Goal: Transaction & Acquisition: Subscribe to service/newsletter

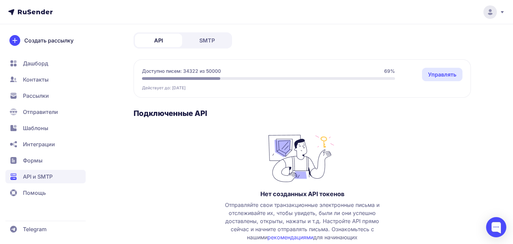
scroll to position [6, 0]
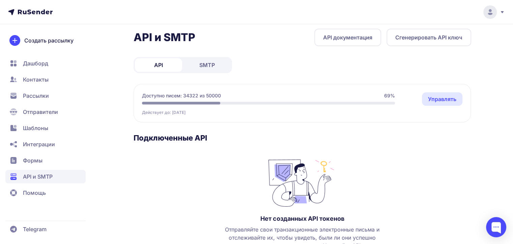
click at [213, 61] on span "SMTP" at bounding box center [207, 65] width 16 height 8
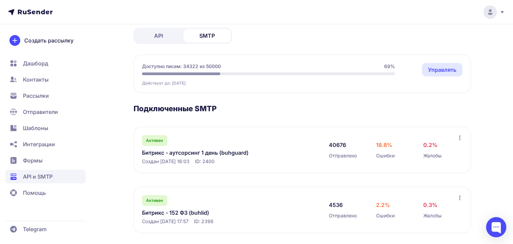
scroll to position [41, 0]
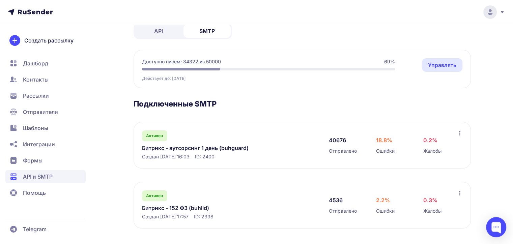
click at [223, 146] on link "Битрикс - аутсорсинг 1 день (buhguard)" at bounding box center [211, 148] width 138 height 8
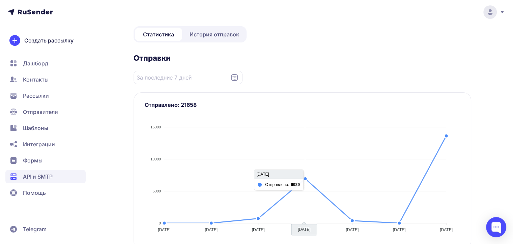
scroll to position [203, 0]
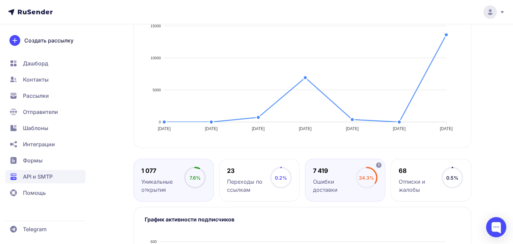
click at [323, 181] on div "Ошибки доставки" at bounding box center [334, 186] width 43 height 16
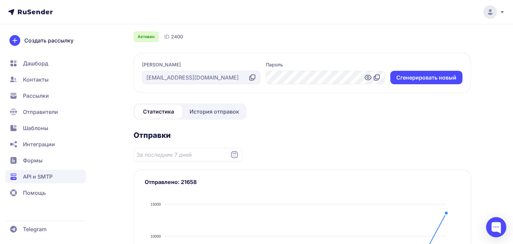
scroll to position [0, 0]
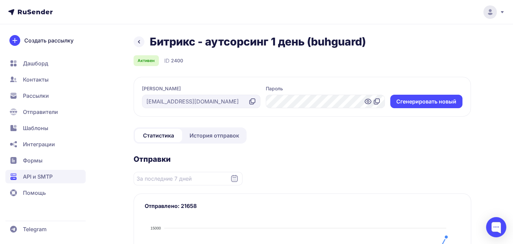
click at [139, 39] on icon at bounding box center [139, 42] width 8 height 8
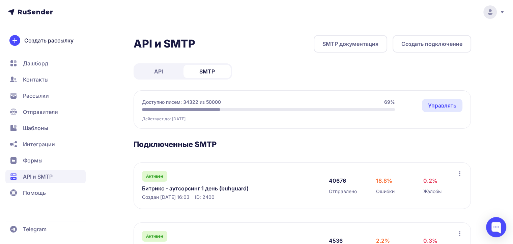
click at [159, 71] on span "API" at bounding box center [158, 72] width 9 height 8
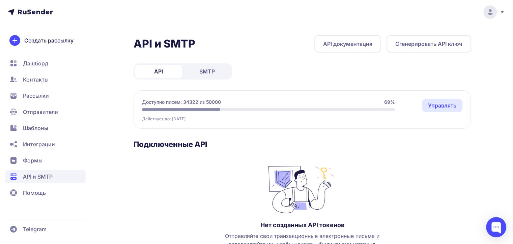
click at [195, 70] on link "SMTP" at bounding box center [207, 72] width 47 height 14
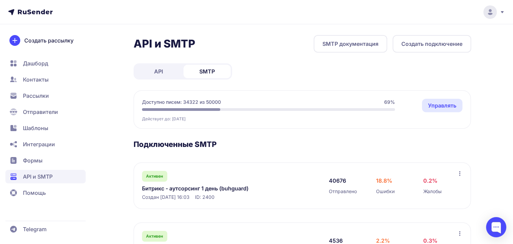
click at [30, 95] on span "Рассылки" at bounding box center [36, 96] width 26 height 8
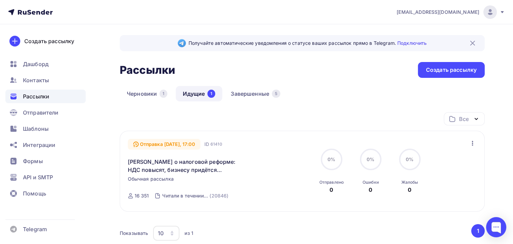
click at [32, 97] on span "Рассылки" at bounding box center [36, 96] width 26 height 8
click at [251, 92] on link "Завершенные 5" at bounding box center [256, 94] width 64 height 16
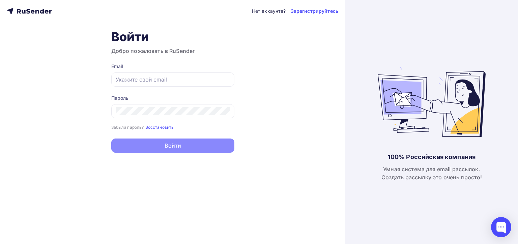
type input "[EMAIL_ADDRESS][DOMAIN_NAME]"
click at [190, 130] on div "Забыли пароль? Восстановить" at bounding box center [172, 127] width 123 height 7
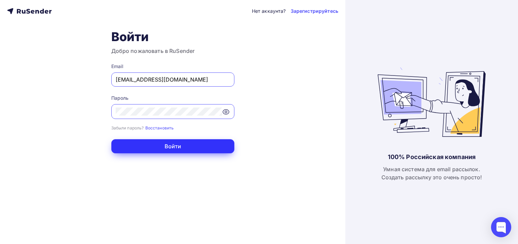
click at [180, 145] on button "Войти" at bounding box center [172, 146] width 123 height 14
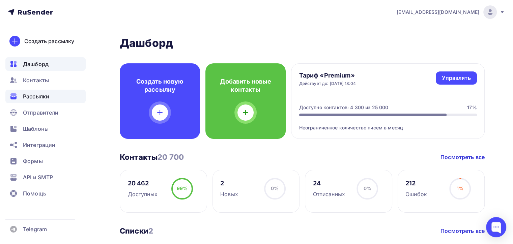
click at [28, 96] on span "Рассылки" at bounding box center [36, 96] width 26 height 8
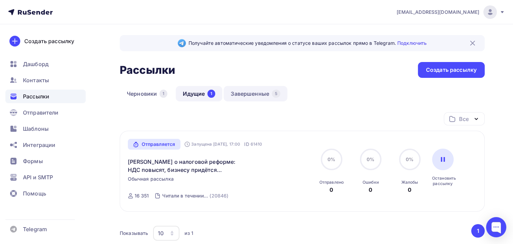
click at [239, 93] on link "Завершенные 5" at bounding box center [256, 94] width 64 height 16
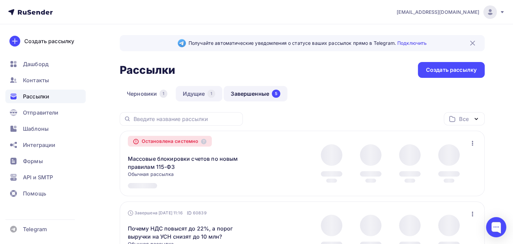
click at [196, 95] on link "Идущие 1" at bounding box center [199, 94] width 47 height 16
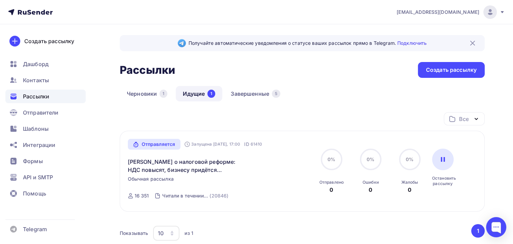
click at [30, 97] on span "Рассылки" at bounding box center [36, 96] width 26 height 8
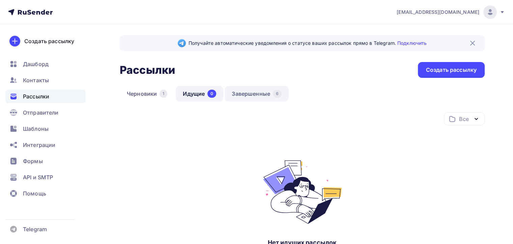
click at [250, 92] on link "Завершенные 6" at bounding box center [257, 94] width 64 height 16
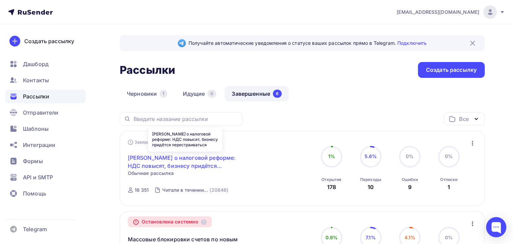
click at [174, 158] on link "[PERSON_NAME] о налоговой реформе: НДС повысят, бизнесу придётся перестраиваться" at bounding box center [186, 162] width 116 height 16
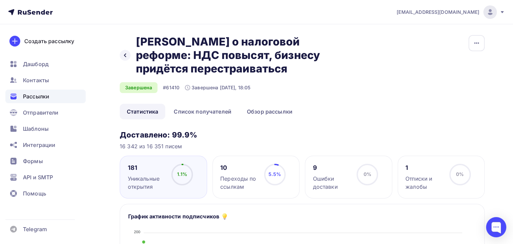
click at [31, 95] on span "Рассылки" at bounding box center [36, 96] width 26 height 8
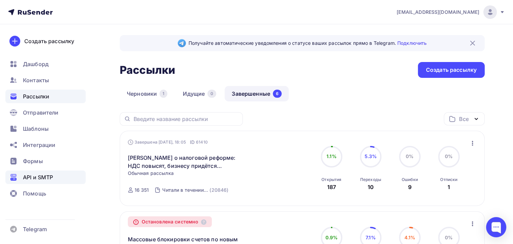
click at [41, 178] on span "API и SMTP" at bounding box center [38, 177] width 30 height 8
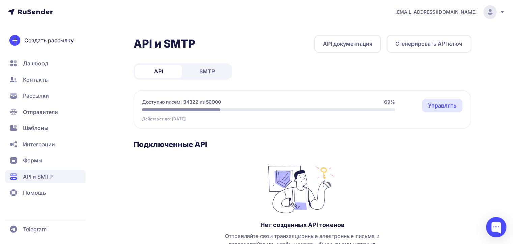
click at [210, 74] on span "SMTP" at bounding box center [207, 72] width 16 height 8
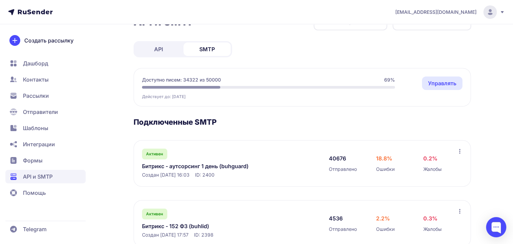
scroll to position [34, 0]
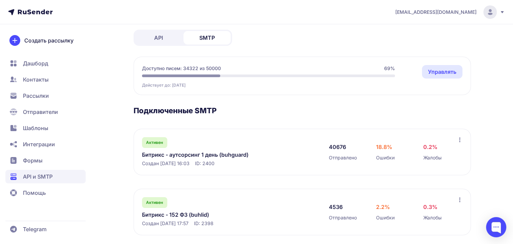
click at [217, 154] on link "Битрикс - аутсорсинг 1 день (buhguard)" at bounding box center [211, 155] width 138 height 8
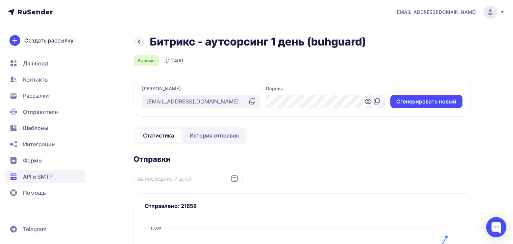
click at [231, 178] on icon at bounding box center [234, 178] width 7 height 7
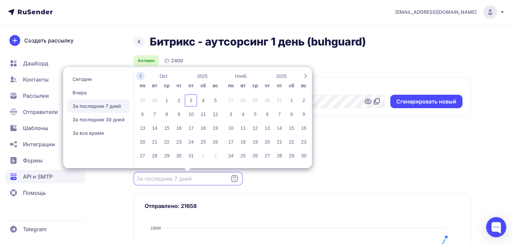
click at [141, 74] on icon "Previous month" at bounding box center [140, 76] width 7 height 7
click at [144, 155] on div "25" at bounding box center [142, 156] width 12 height 12
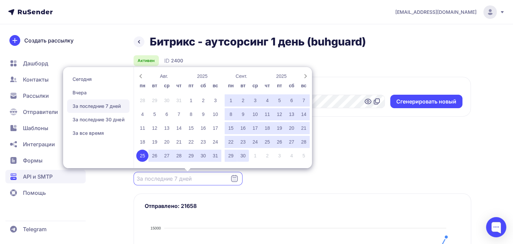
click at [244, 158] on div "30" at bounding box center [243, 156] width 12 height 12
type input "25.08.2025 - 30.09.2025"
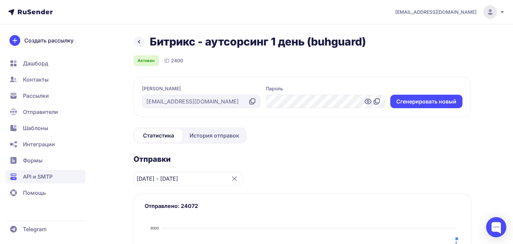
click at [139, 42] on icon at bounding box center [139, 42] width 8 height 8
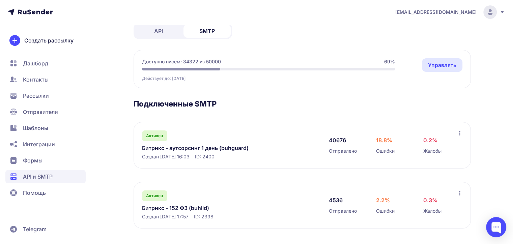
scroll to position [41, 0]
click at [183, 204] on link "Битрикс - 152 ФЗ (buhlid)" at bounding box center [211, 208] width 138 height 8
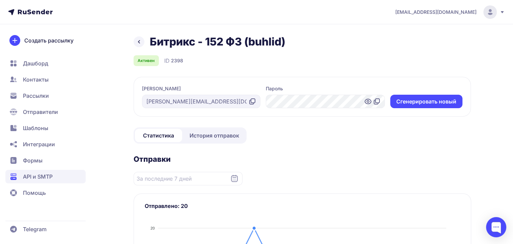
click at [235, 178] on icon at bounding box center [235, 179] width 8 height 8
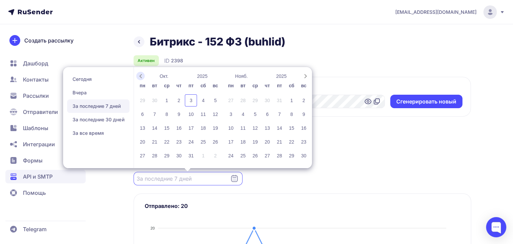
click at [143, 76] on icon "Previous month" at bounding box center [140, 76] width 7 height 7
click at [142, 155] on div "25" at bounding box center [142, 156] width 12 height 12
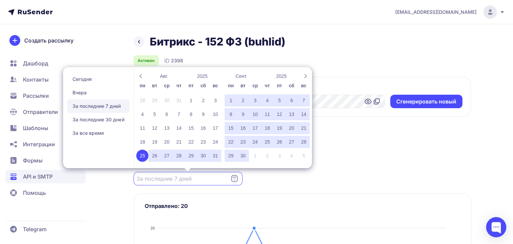
click at [244, 154] on div "30" at bounding box center [243, 156] width 12 height 12
type input "25.08.2025 - 30.09.2025"
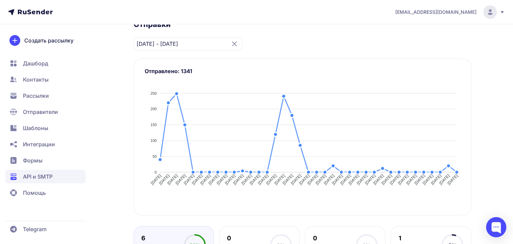
scroll to position [270, 0]
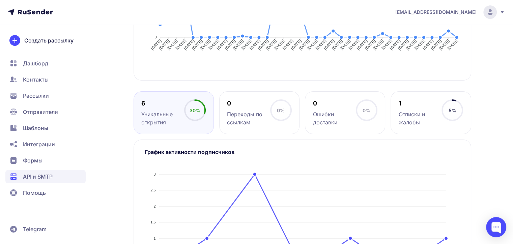
click at [37, 94] on span "Рассылки" at bounding box center [36, 96] width 26 height 8
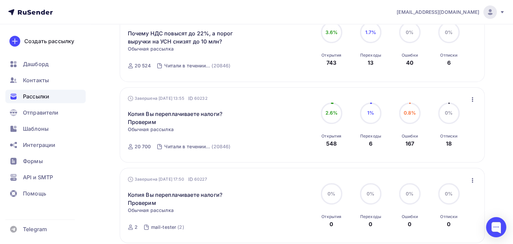
scroll to position [203, 0]
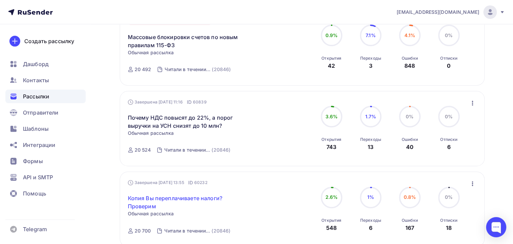
click at [177, 197] on link "Копия Вы переплачиваете налоги? Проверим" at bounding box center [186, 202] width 116 height 16
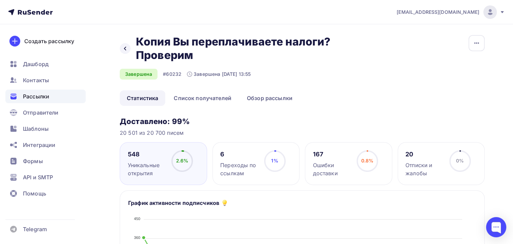
click at [351, 76] on div "Назад Копия Вы переплачиваете налоги? Проверим Копия Вы переплачиваете налоги? …" at bounding box center [302, 62] width 365 height 55
click at [32, 93] on span "Рассылки" at bounding box center [36, 96] width 26 height 8
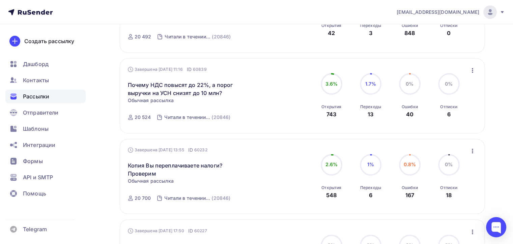
scroll to position [180, 0]
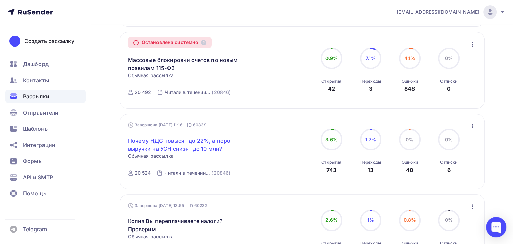
click at [171, 140] on link "Почему НДС повысят до 22%, а порог выручки на УСН снизят до 10 млн?" at bounding box center [186, 145] width 116 height 16
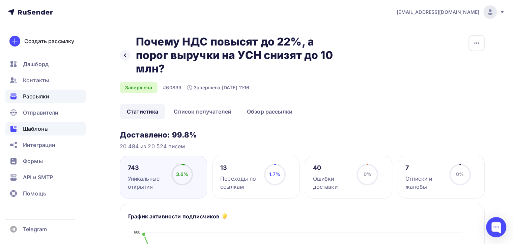
click at [37, 128] on span "Шаблоны" at bounding box center [36, 129] width 26 height 8
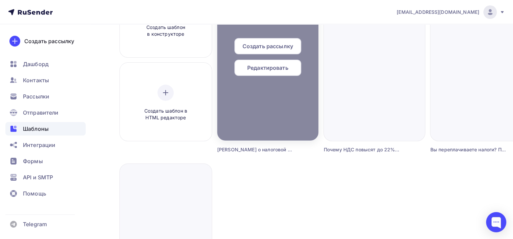
scroll to position [68, 0]
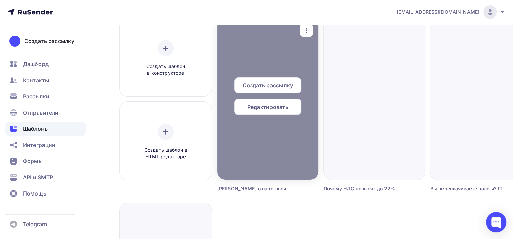
click at [278, 106] on span "Редактировать" at bounding box center [267, 107] width 41 height 8
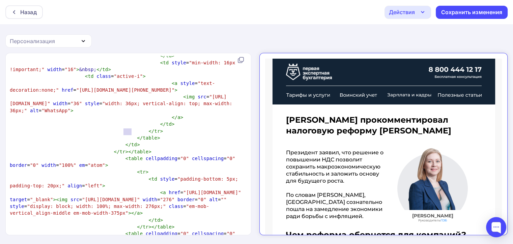
scroll to position [2, 0]
type textarea "{{webversion}}"
drag, startPoint x: 123, startPoint y: 132, endPoint x: 160, endPoint y: 133, distance: 36.8
type textarea "{{unsubscribe_url}}"
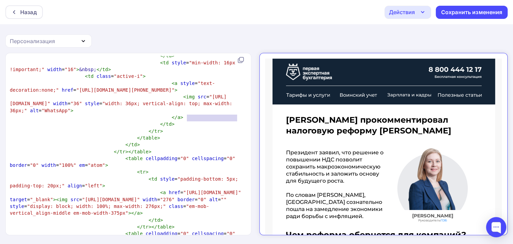
drag, startPoint x: 186, startPoint y: 117, endPoint x: 237, endPoint y: 118, distance: 50.3
click at [27, 15] on div "Назад" at bounding box center [28, 12] width 17 height 8
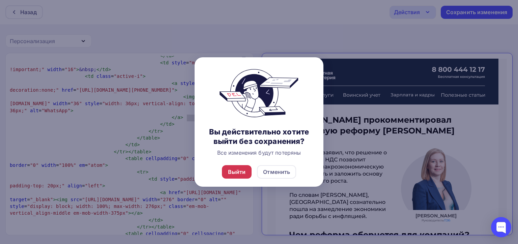
click at [235, 171] on div "Выйти" at bounding box center [237, 172] width 18 height 8
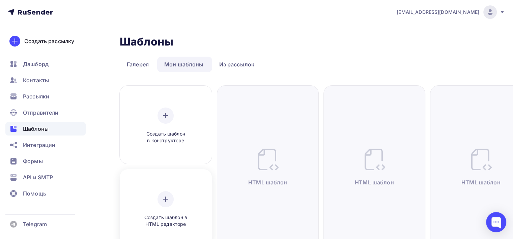
click at [164, 202] on icon at bounding box center [166, 199] width 8 height 8
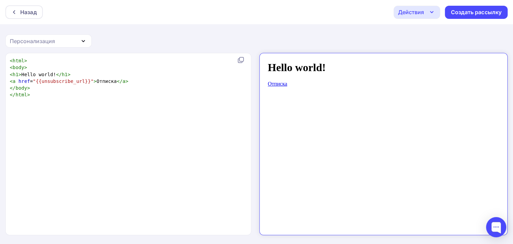
scroll to position [2, 0]
click at [95, 102] on div "xxxxxxxxxx < html > < body > < h1 > Hello world! </ h1 > < a href = "{{unsubscr…" at bounding box center [135, 152] width 254 height 193
type textarea "<html> <body> <h1>Hello world!</h1> <a href="{{unsubscribe_url}}">Отписка</a> <…"
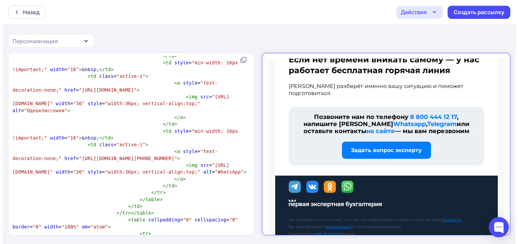
scroll to position [642, 0]
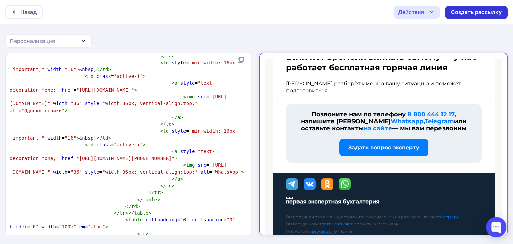
click at [474, 11] on div "Создать рассылку" at bounding box center [476, 12] width 51 height 8
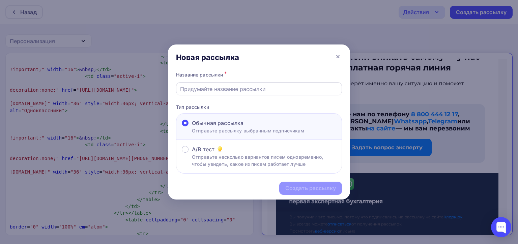
click at [206, 88] on input "text" at bounding box center [259, 89] width 158 height 8
click at [303, 62] on div "Новая рассылка" at bounding box center [259, 58] width 182 height 26
click at [215, 89] on input "text" at bounding box center [259, 89] width 158 height 8
paste input "НДС 22%, УСН под ударом, патенты отменят — полный разбор реформы 2026"
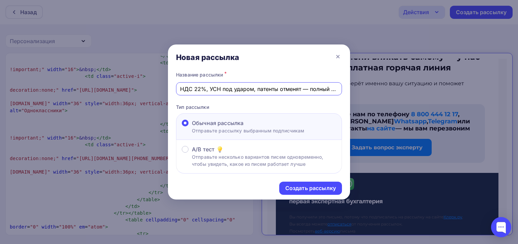
scroll to position [0, 52]
type input "НДС 22%, УСН под ударом, патенты отменят — полный разбор реформы 2026"
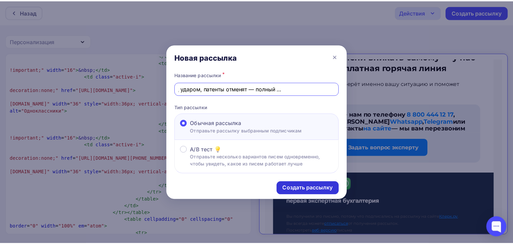
scroll to position [0, 0]
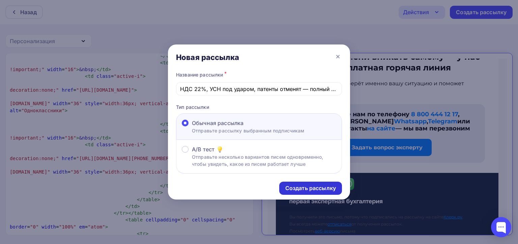
click at [306, 187] on div "Создать рассылку" at bounding box center [311, 189] width 51 height 8
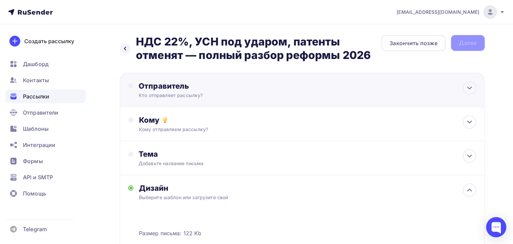
click at [311, 93] on div "Отправитель Кто отправляет рассылку? Email * e.romanov138@gmail.com info@buhgua…" at bounding box center [302, 90] width 365 height 34
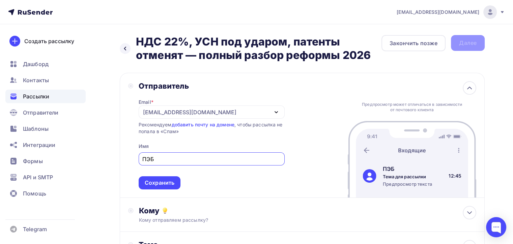
click at [222, 110] on div "[EMAIL_ADDRESS][DOMAIN_NAME]" at bounding box center [212, 112] width 146 height 13
type input "ПЭБ"
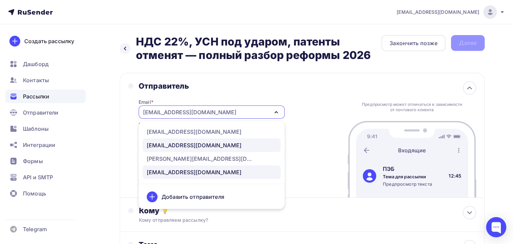
click at [179, 146] on div "vika@buhguard.ru" at bounding box center [194, 145] width 95 height 8
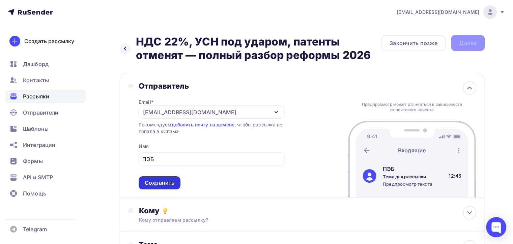
click at [147, 184] on div "Сохранить" at bounding box center [160, 183] width 30 height 8
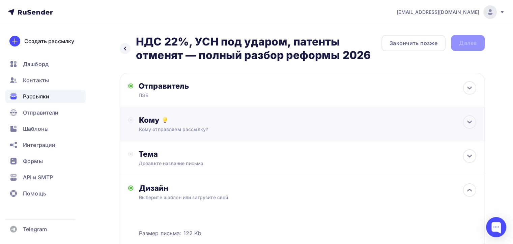
click at [211, 127] on div "Кому отправляем рассылку?" at bounding box center [291, 129] width 304 height 7
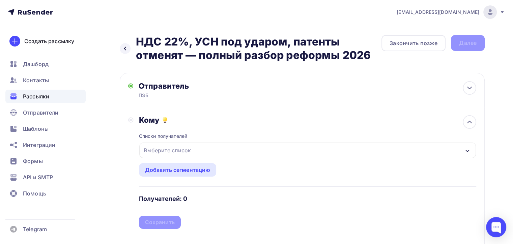
click at [188, 150] on div "Выберите список" at bounding box center [167, 150] width 53 height 12
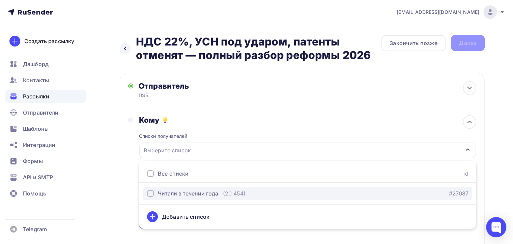
click at [176, 194] on div "Читали в течении года" at bounding box center [188, 194] width 60 height 8
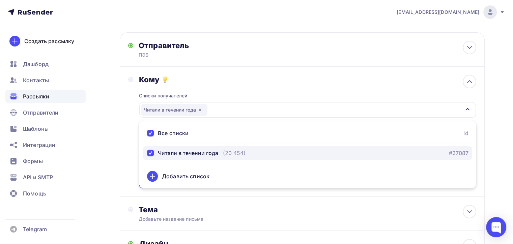
scroll to position [135, 0]
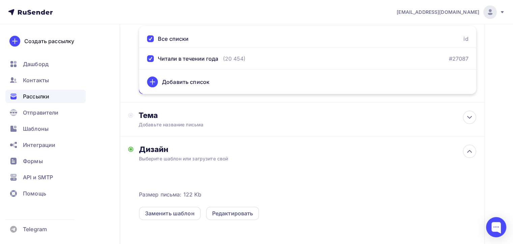
click at [130, 81] on div "Кому Списки получателей Читали в течении года Все списки id Читали в течении го…" at bounding box center [302, 37] width 348 height 114
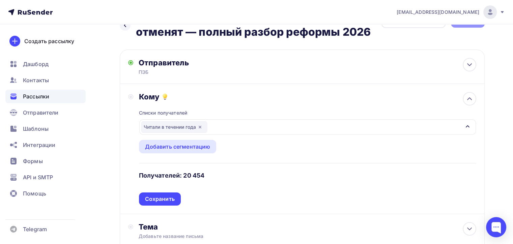
scroll to position [68, 0]
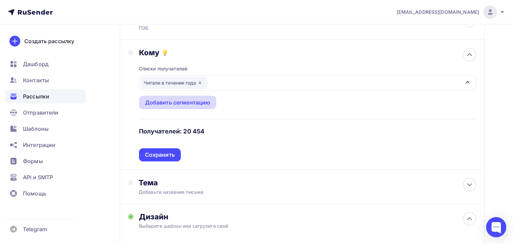
click at [162, 103] on div "Добавить сегментацию" at bounding box center [177, 103] width 65 height 8
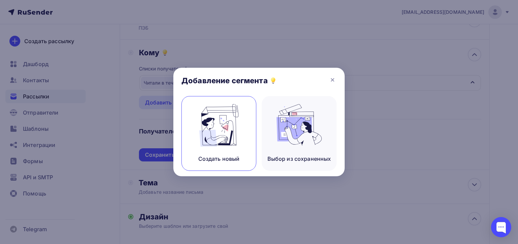
click at [223, 136] on img at bounding box center [218, 125] width 45 height 43
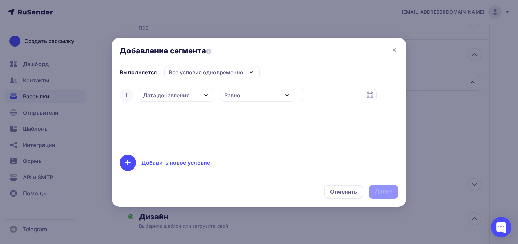
click at [166, 96] on div "Дата добавления" at bounding box center [166, 95] width 47 height 8
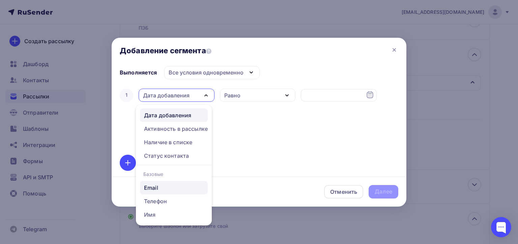
click at [153, 188] on div "Email" at bounding box center [151, 188] width 14 height 8
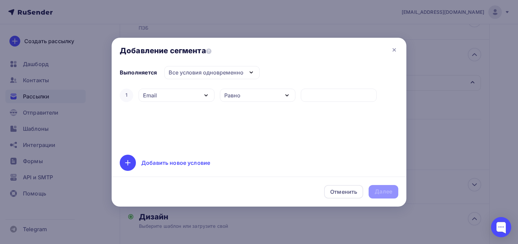
click at [233, 95] on div "Равно" at bounding box center [232, 95] width 16 height 8
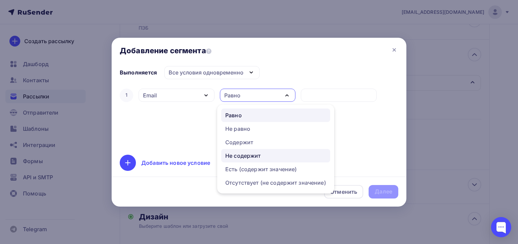
click at [248, 154] on div "Не содержит" at bounding box center [243, 156] width 36 height 8
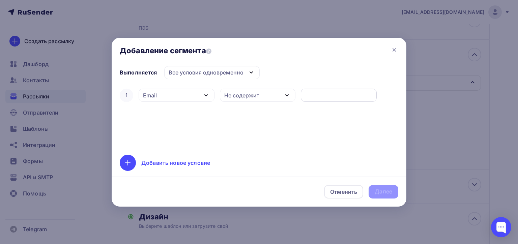
click at [318, 96] on input "text" at bounding box center [339, 95] width 68 height 8
type input "yandex.ru"
click at [172, 163] on div "Добавить новое условие" at bounding box center [175, 163] width 69 height 8
click at [177, 120] on div "Дата добавления" at bounding box center [166, 117] width 47 height 8
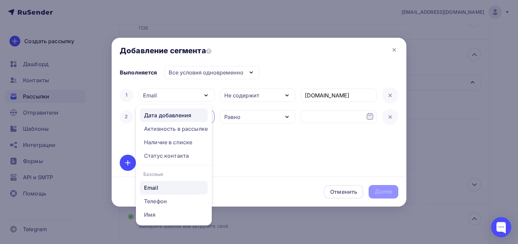
drag, startPoint x: 155, startPoint y: 186, endPoint x: 170, endPoint y: 177, distance: 17.3
click at [155, 186] on div "Email" at bounding box center [151, 188] width 14 height 8
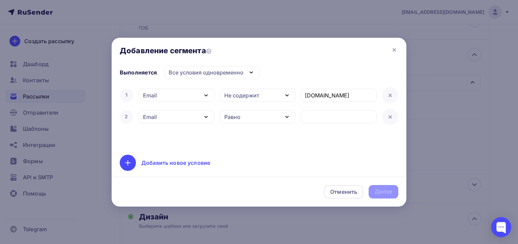
click at [247, 119] on div "Равно" at bounding box center [258, 116] width 76 height 13
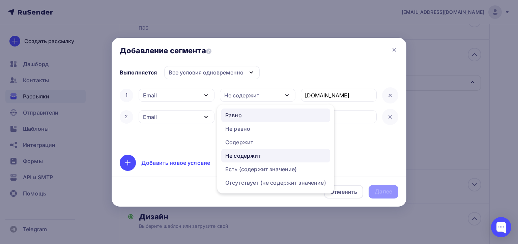
click at [247, 154] on div "Не содержит" at bounding box center [243, 156] width 36 height 8
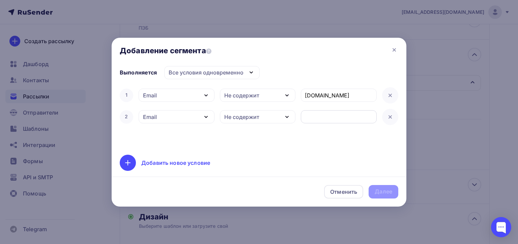
click at [313, 116] on input "text" at bounding box center [339, 117] width 68 height 8
type input "ya.ru"
click at [381, 191] on div "Далее" at bounding box center [384, 192] width 18 height 8
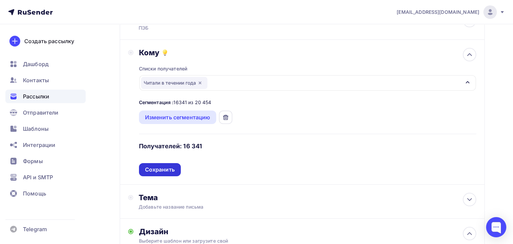
click at [159, 170] on div "Сохранить" at bounding box center [160, 170] width 30 height 8
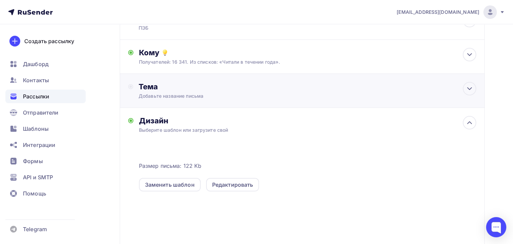
click at [229, 91] on div "Тема Добавьте название письма Тема * Рекомендуем использовать не более 150 симв…" at bounding box center [205, 91] width 133 height 18
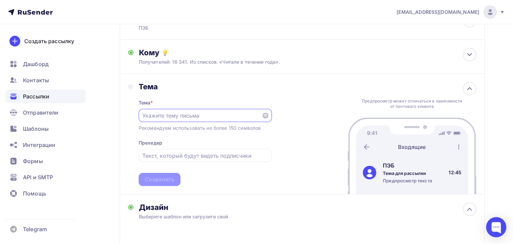
scroll to position [0, 0]
paste input "НДС 22%, УСН под ударом, патенты отменят — полный разбор реформы 2026"
type input "НДС 22%, УСН под ударом, патенты отменят — полный разбор реформы 2026"
click at [174, 178] on div "Сохранить" at bounding box center [160, 179] width 42 height 13
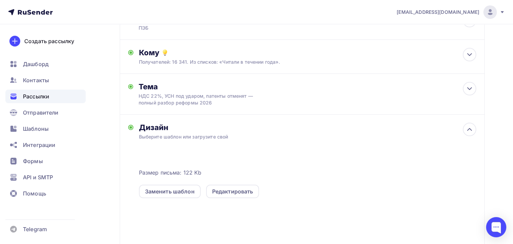
scroll to position [164, 0]
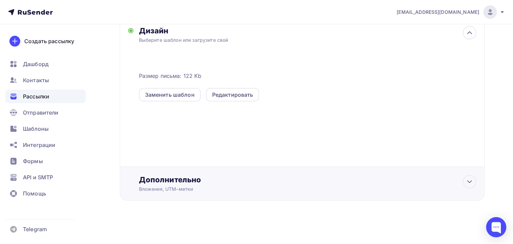
click at [265, 183] on div "Дополнительно" at bounding box center [308, 179] width 338 height 9
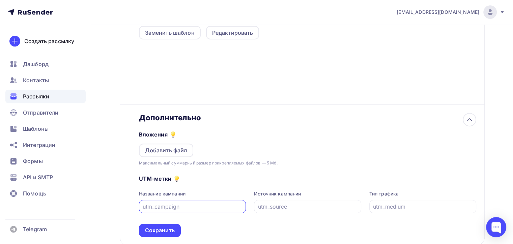
scroll to position [270, 0]
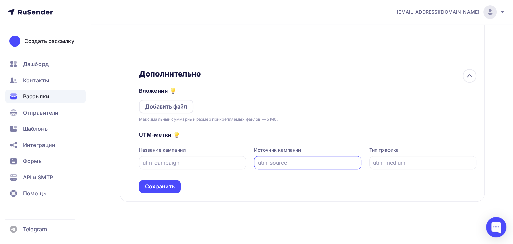
click at [266, 161] on input "text" at bounding box center [308, 163] width 100 height 8
paste input "SMTP2_3_10"
click at [279, 162] on input "SMTP2_3_10" at bounding box center [308, 163] width 100 height 8
type input "SMTP2_4_10"
click at [169, 186] on div "Сохранить" at bounding box center [160, 187] width 30 height 8
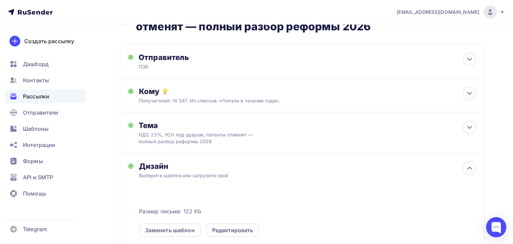
scroll to position [0, 0]
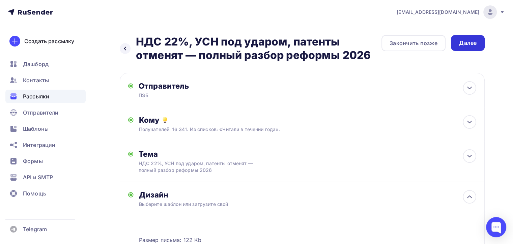
click at [464, 44] on div "Далее" at bounding box center [468, 43] width 18 height 8
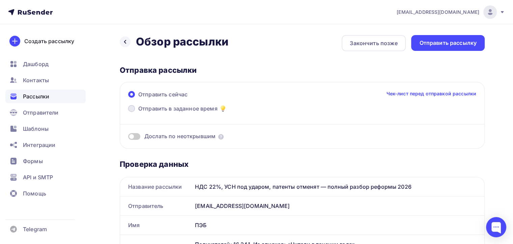
click at [174, 108] on span "Отправить в заданное время" at bounding box center [177, 109] width 79 height 8
click at [138, 113] on input "Отправить в заданное время" at bounding box center [138, 113] width 0 height 0
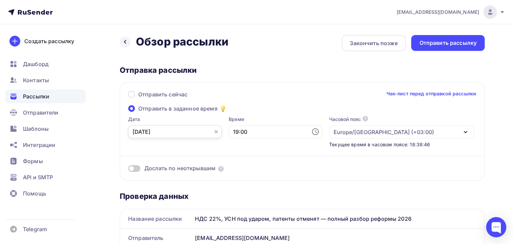
click at [166, 130] on input "03.10.2025" at bounding box center [174, 132] width 93 height 13
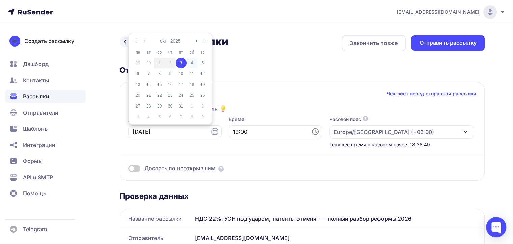
click at [191, 61] on div "4" at bounding box center [192, 63] width 11 height 6
type input "04.10.2025"
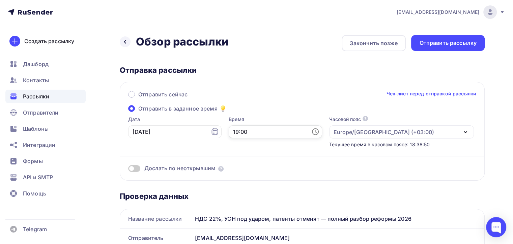
click at [250, 131] on input "19:00" at bounding box center [275, 132] width 93 height 13
click at [243, 90] on li "10" at bounding box center [242, 92] width 35 height 11
type input "10:00"
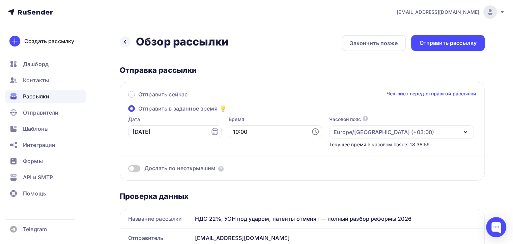
click at [240, 149] on div "Дослать по неоткрывшим" at bounding box center [302, 160] width 348 height 24
click at [451, 44] on div "Отправить рассылку" at bounding box center [448, 43] width 57 height 8
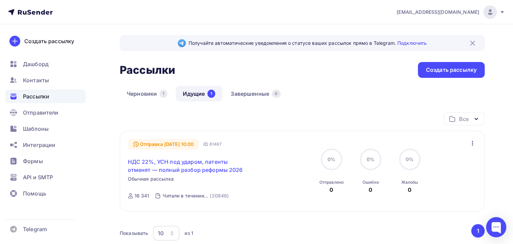
click at [166, 169] on link "НДС 22%, УСН под ударом, патенты отменят — полный разбор реформы 2026" at bounding box center [186, 166] width 116 height 16
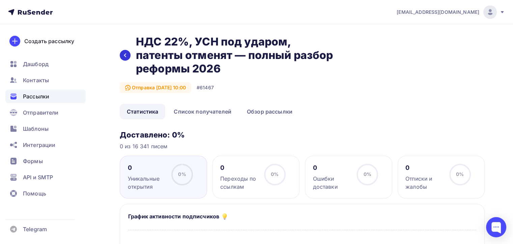
click at [125, 53] on icon at bounding box center [125, 55] width 5 height 5
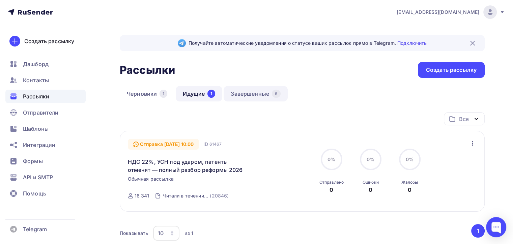
click at [257, 94] on link "Завершенные 6" at bounding box center [256, 94] width 64 height 16
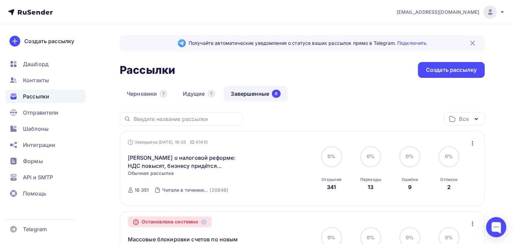
scroll to position [101, 0]
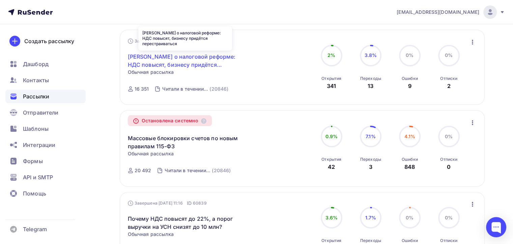
click at [170, 54] on link "Путин о налоговой реформе: НДС повысят, бизнесу придётся перестраиваться" at bounding box center [186, 61] width 116 height 16
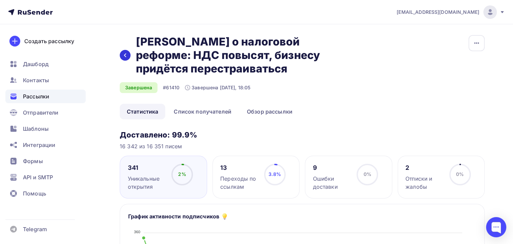
click at [124, 54] on icon at bounding box center [125, 55] width 5 height 5
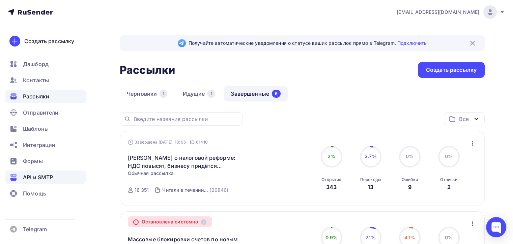
click at [46, 177] on span "API и SMTP" at bounding box center [38, 177] width 30 height 8
